Goal: Task Accomplishment & Management: Manage account settings

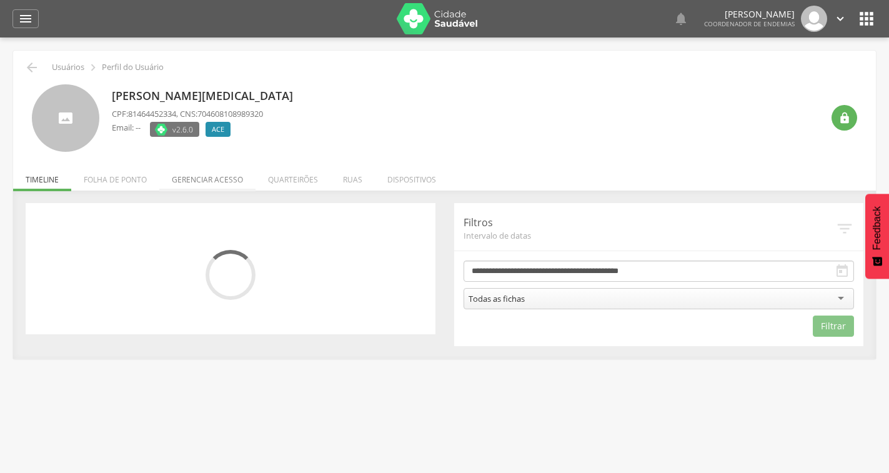
click at [184, 179] on li "Gerenciar acesso" at bounding box center [207, 176] width 96 height 29
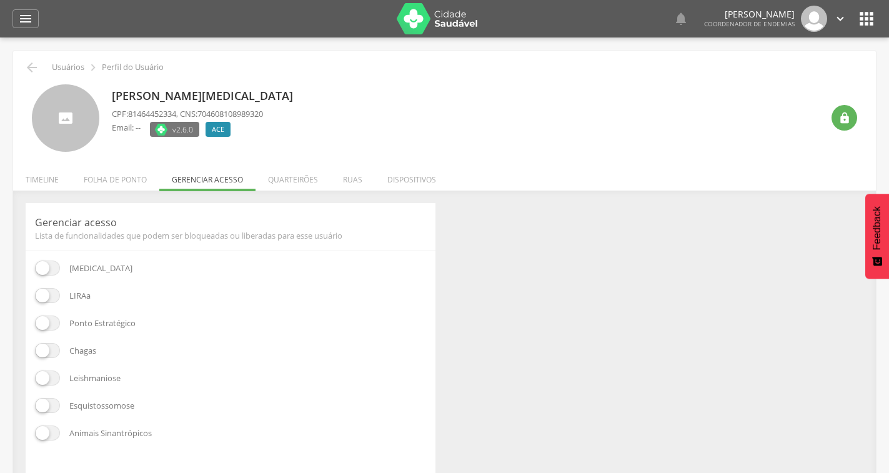
click at [47, 301] on span at bounding box center [47, 295] width 25 height 15
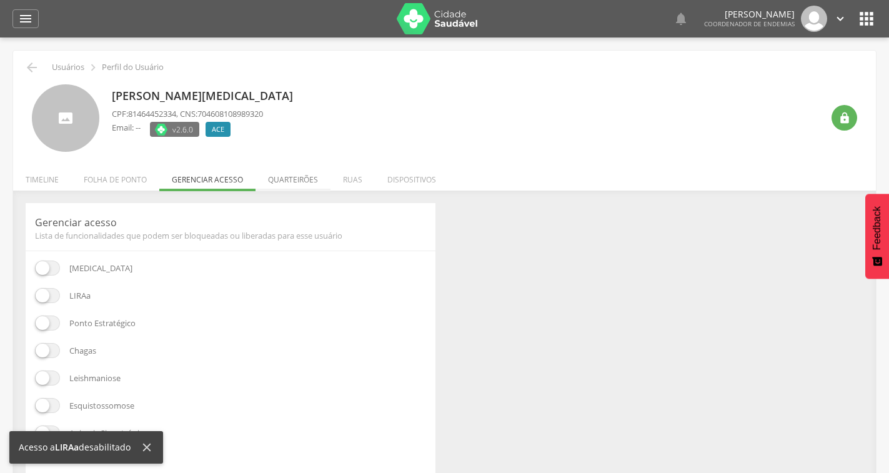
click at [307, 173] on li "Quarteirões" at bounding box center [293, 176] width 75 height 29
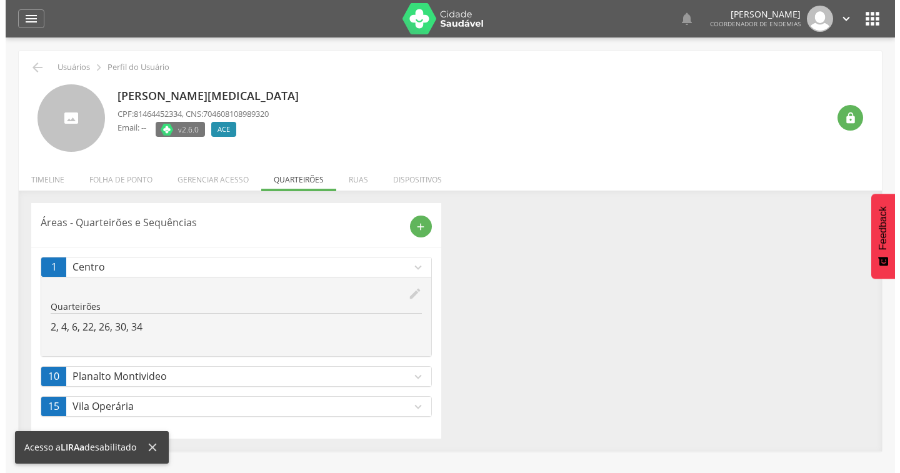
scroll to position [37, 0]
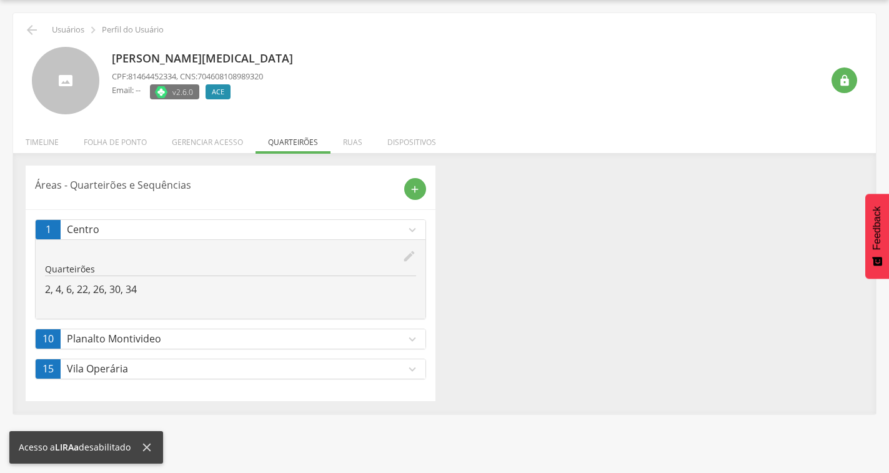
click at [412, 332] on icon "expand_more" at bounding box center [413, 339] width 14 height 14
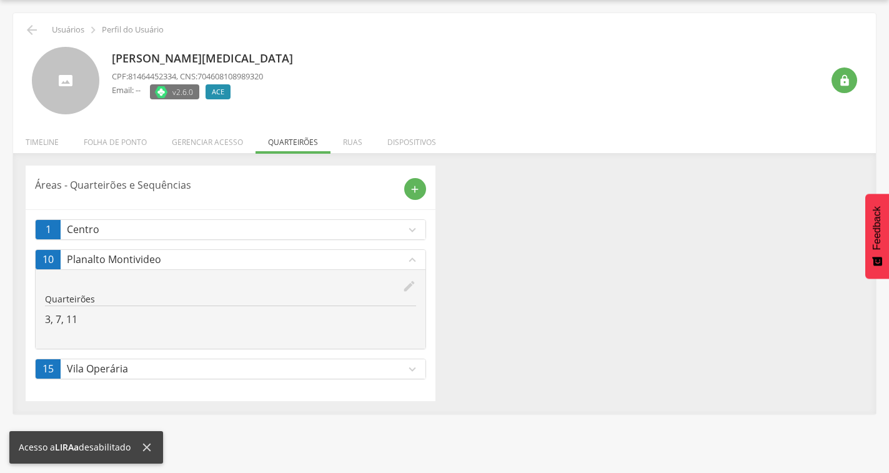
click at [410, 342] on div "edit Quarteirões 3, 7, 11" at bounding box center [231, 308] width 390 height 79
click at [406, 286] on icon "edit" at bounding box center [409, 286] width 14 height 14
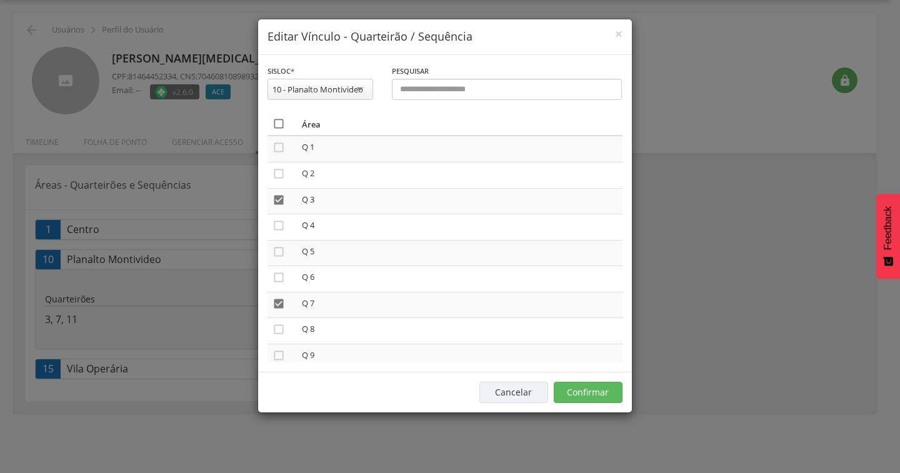
click at [277, 124] on icon "" at bounding box center [278, 123] width 12 height 12
click at [277, 124] on icon "" at bounding box center [278, 123] width 12 height 12
click at [571, 394] on button "Confirmar" at bounding box center [588, 392] width 69 height 21
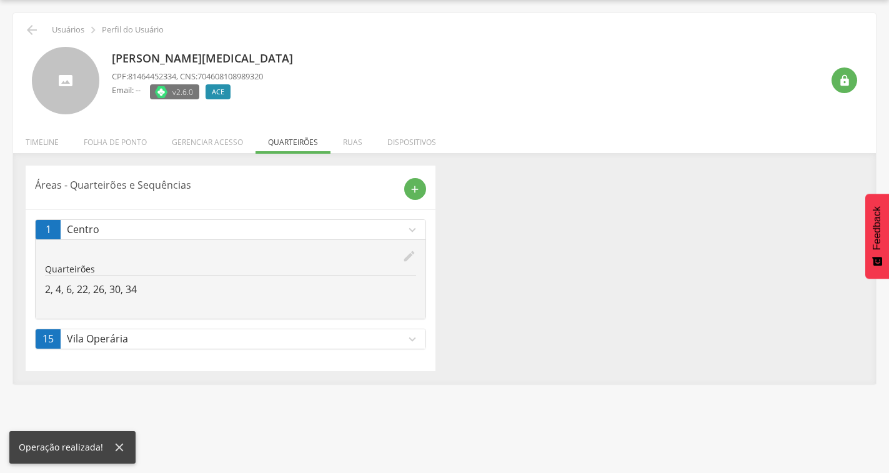
click at [411, 340] on icon "expand_more" at bounding box center [413, 339] width 14 height 14
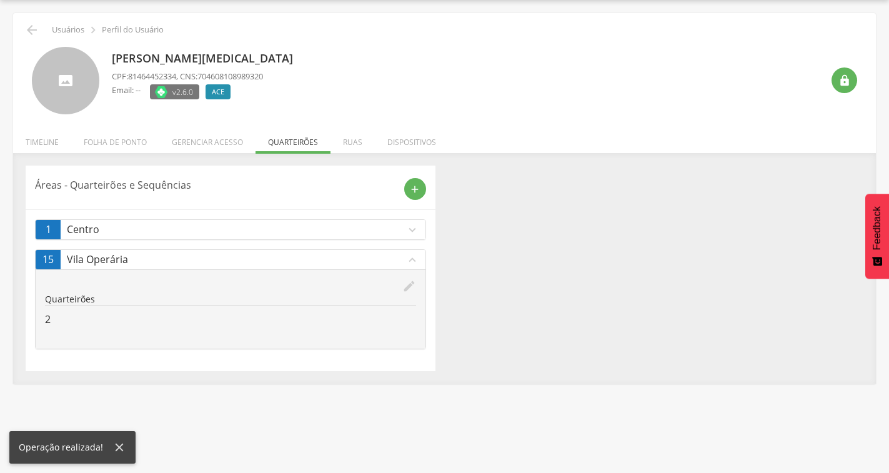
click at [411, 288] on icon "edit" at bounding box center [409, 286] width 14 height 14
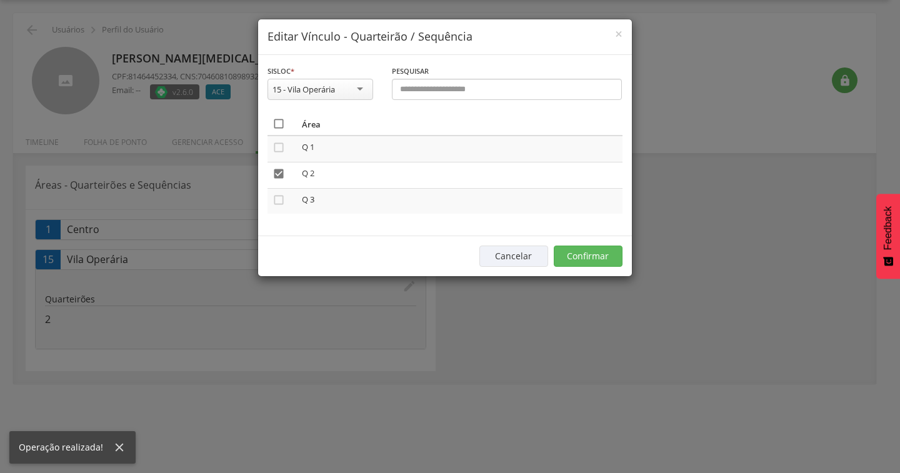
click at [279, 119] on icon "" at bounding box center [278, 123] width 12 height 12
click at [279, 119] on icon "" at bounding box center [278, 123] width 12 height 12
click at [601, 260] on button "Confirmar" at bounding box center [588, 256] width 69 height 21
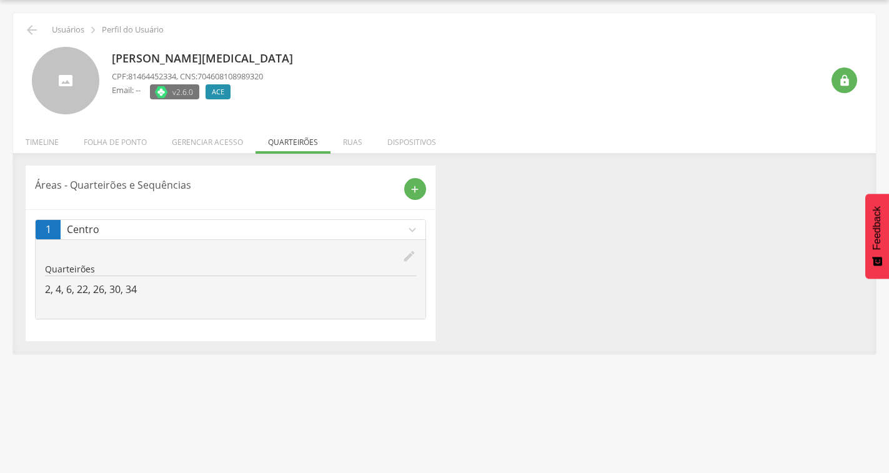
click at [407, 252] on icon "edit" at bounding box center [409, 256] width 14 height 14
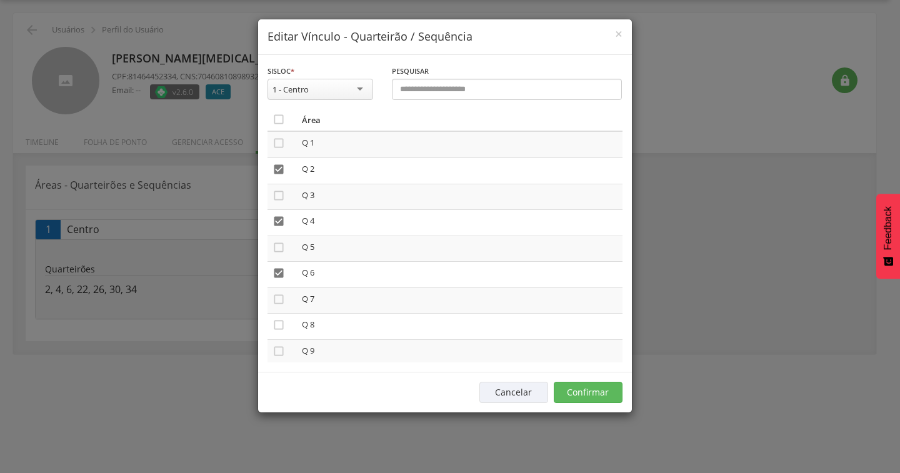
scroll to position [0, 0]
click at [282, 332] on icon "" at bounding box center [278, 329] width 12 height 12
click at [279, 322] on icon "" at bounding box center [278, 318] width 12 height 12
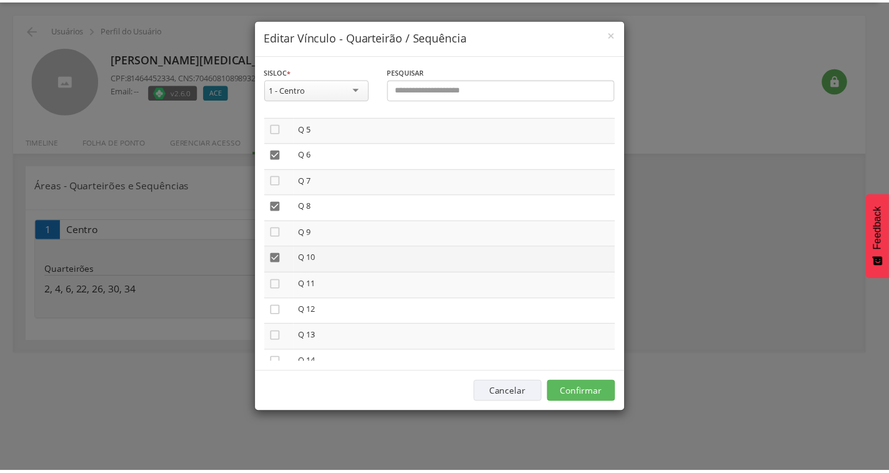
scroll to position [187, 0]
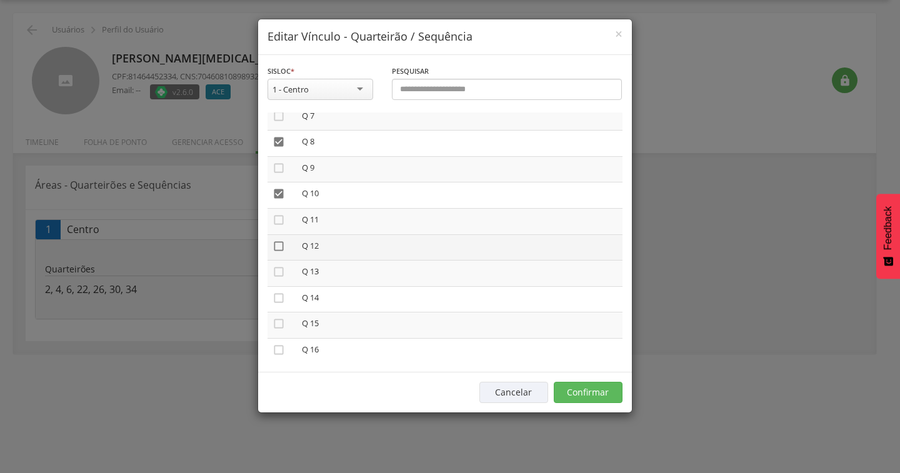
click at [274, 244] on icon "" at bounding box center [278, 246] width 12 height 12
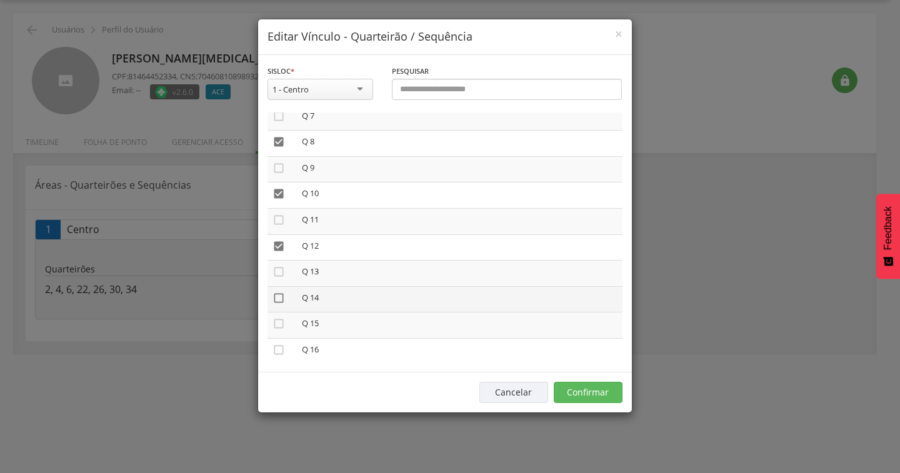
click at [281, 301] on icon "" at bounding box center [278, 298] width 12 height 12
click at [598, 394] on button "Confirmar" at bounding box center [588, 392] width 69 height 21
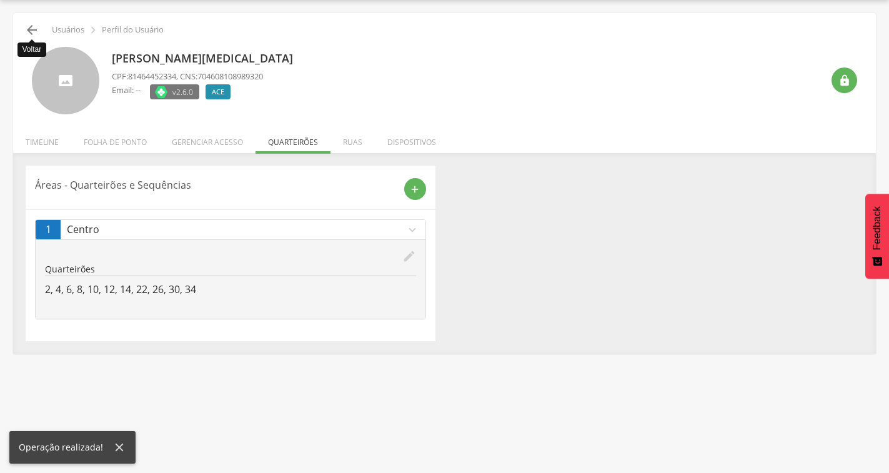
click at [30, 31] on icon "" at bounding box center [31, 29] width 15 height 15
